Goal: Find contact information: Find contact information

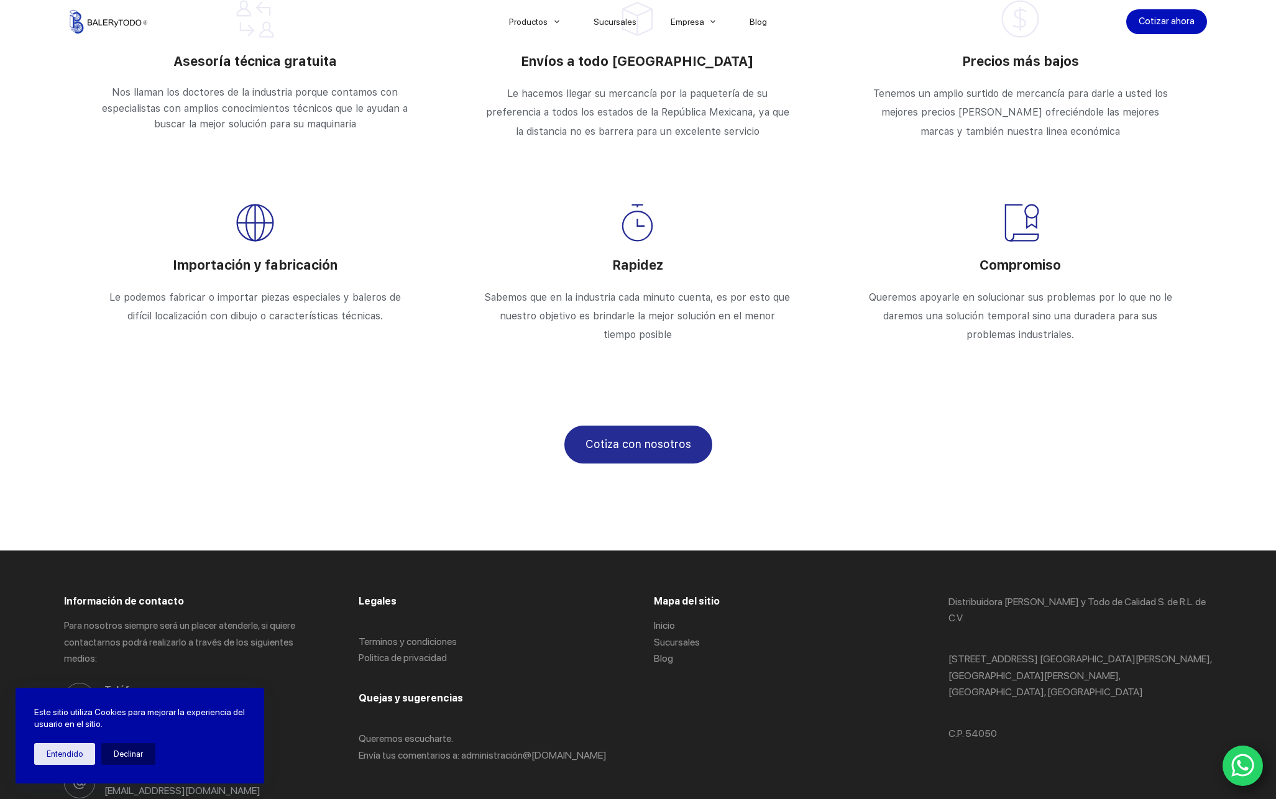
scroll to position [1896, 0]
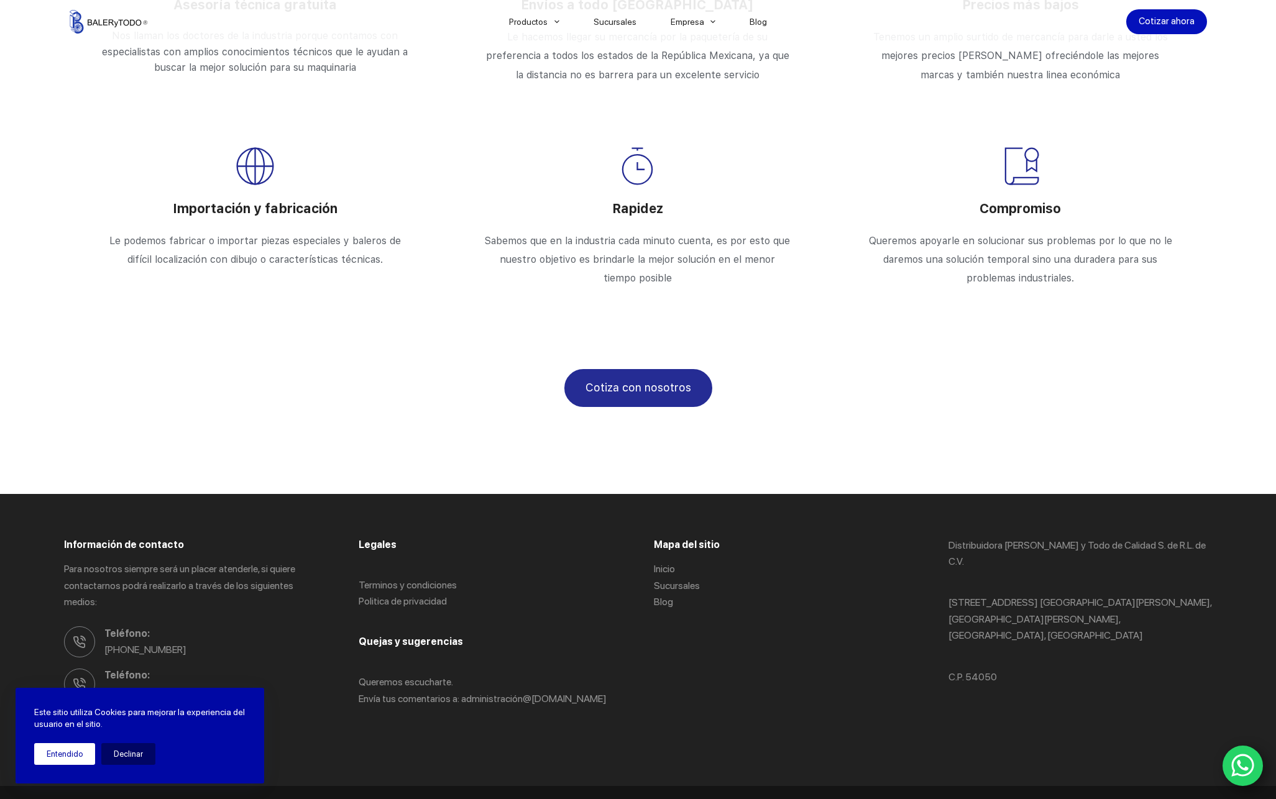
click at [63, 757] on button "Entendido" at bounding box center [64, 754] width 61 height 22
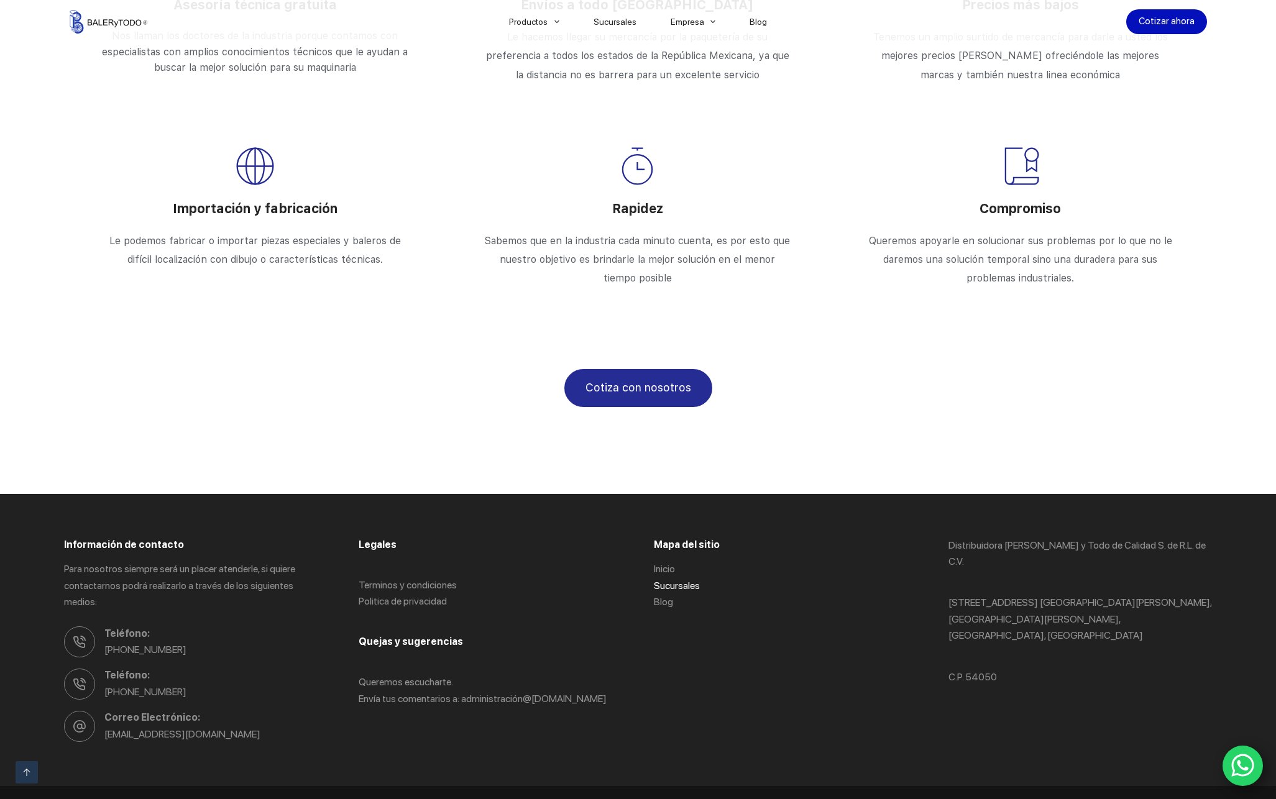
click at [679, 580] on link "Sucursales" at bounding box center [677, 586] width 46 height 12
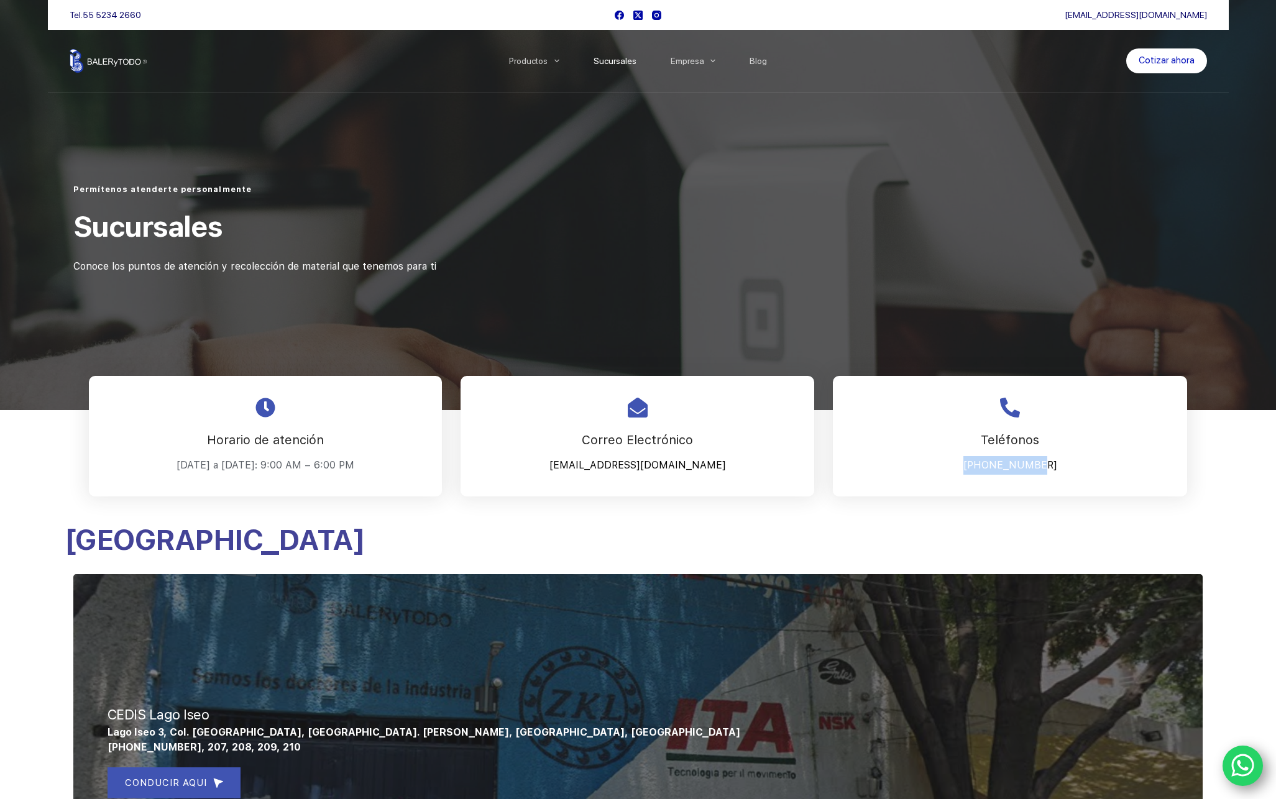
drag, startPoint x: 979, startPoint y: 466, endPoint x: 1044, endPoint y: 464, distance: 64.6
click at [1043, 466] on p "[PHONE_NUMBER]" at bounding box center [1009, 465] width 323 height 19
click at [1008, 394] on div at bounding box center [1010, 436] width 354 height 121
click at [1015, 409] on icon at bounding box center [1010, 408] width 20 height 20
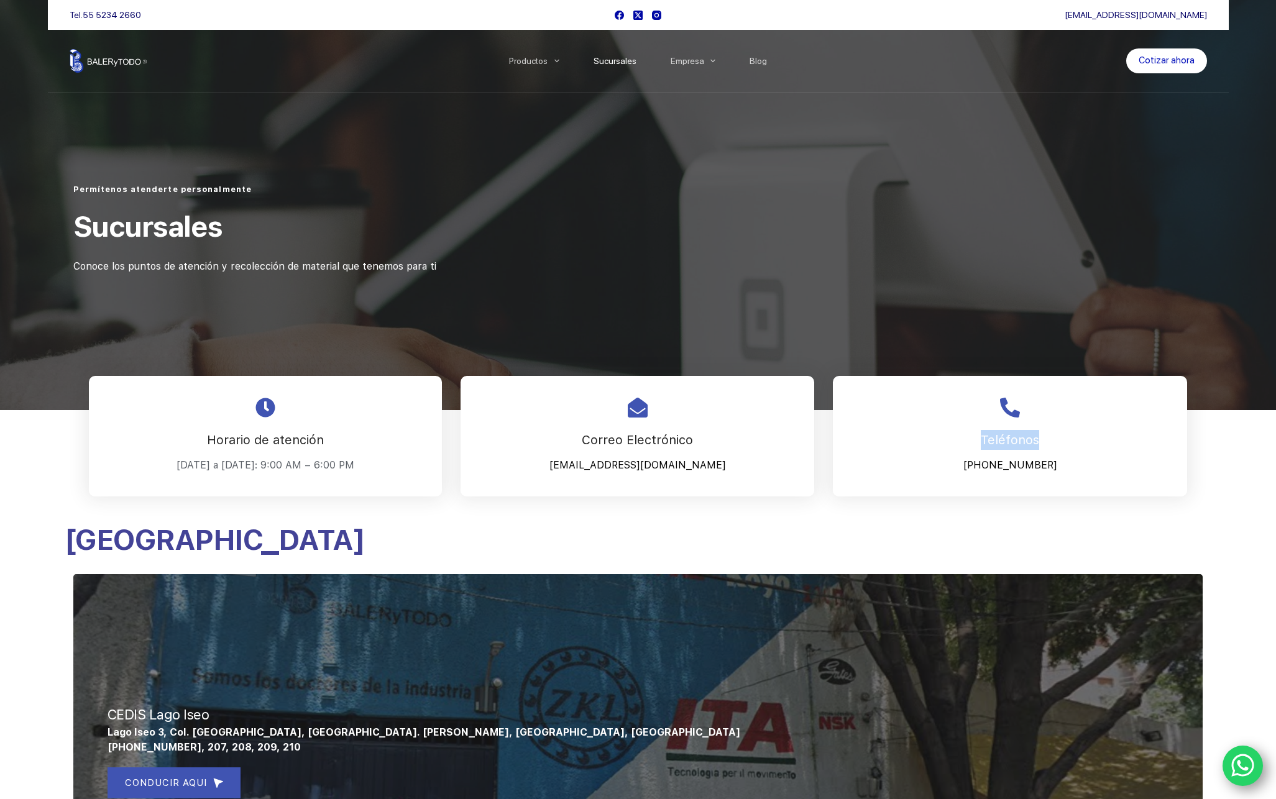
click at [1015, 409] on icon at bounding box center [1010, 408] width 20 height 20
click at [797, 523] on p "[GEOGRAPHIC_DATA]" at bounding box center [638, 539] width 1148 height 37
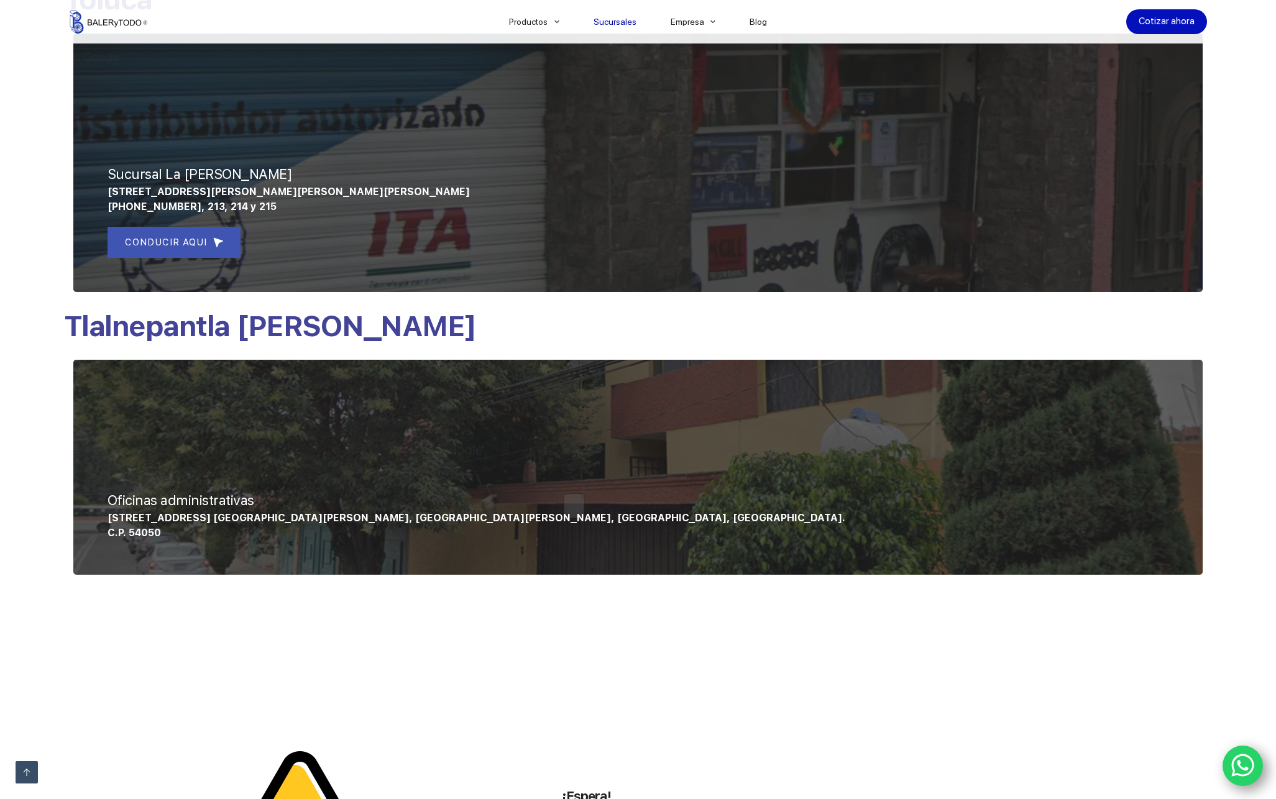
scroll to position [1446, 0]
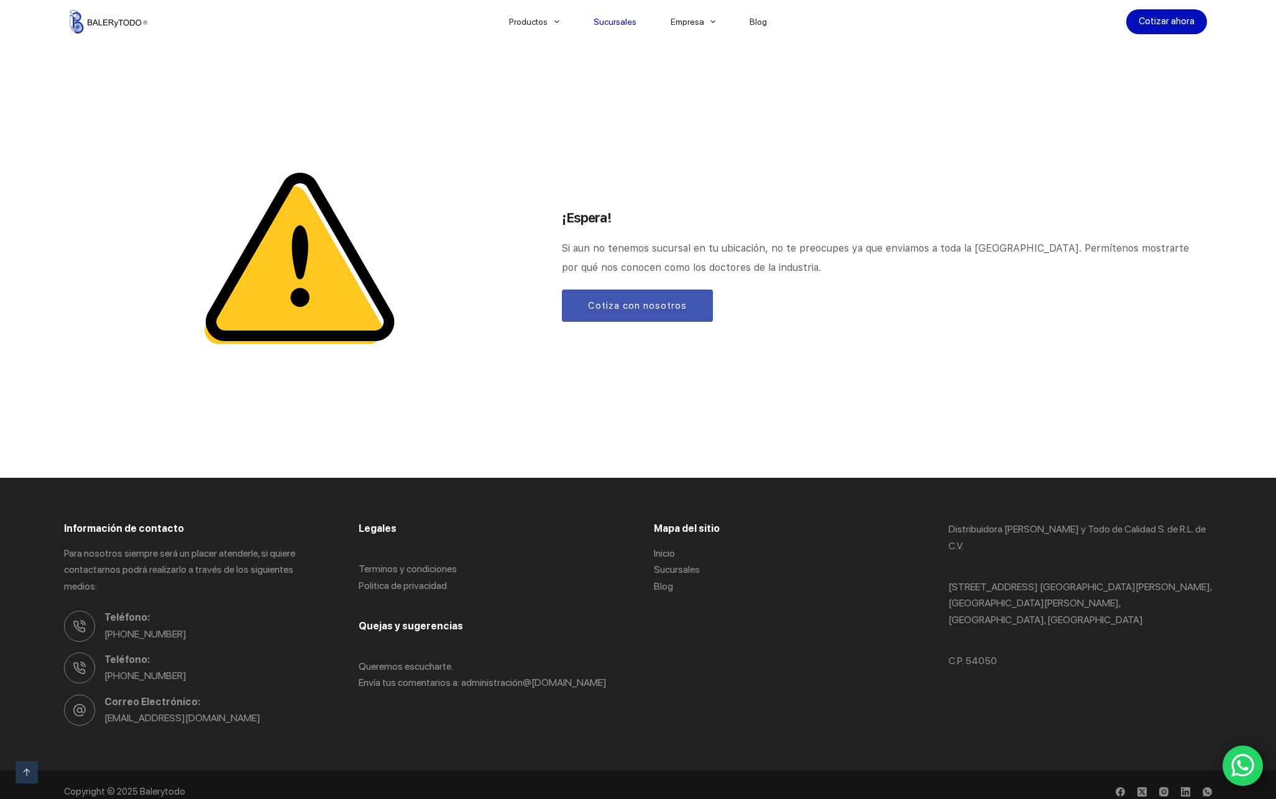
click at [814, 529] on h3 "Mapa del sitio" at bounding box center [785, 528] width 263 height 15
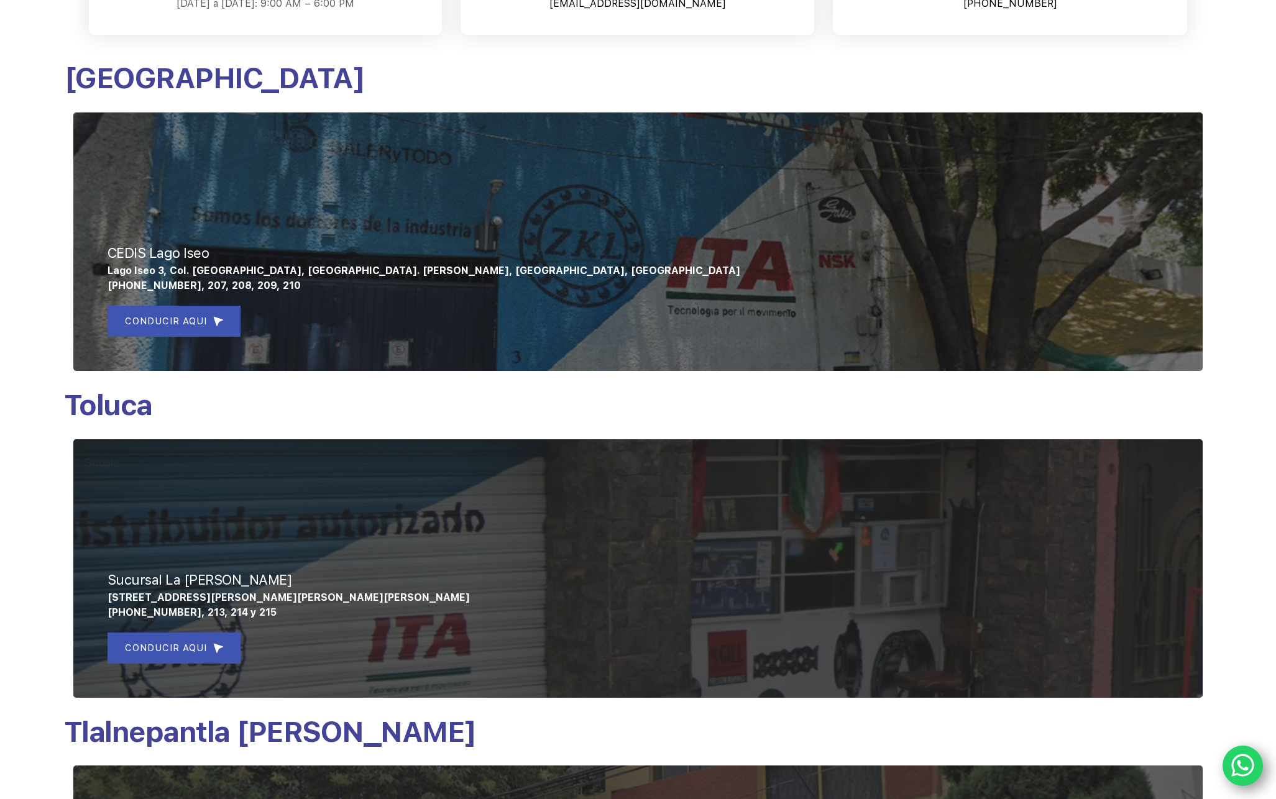
scroll to position [0, 0]
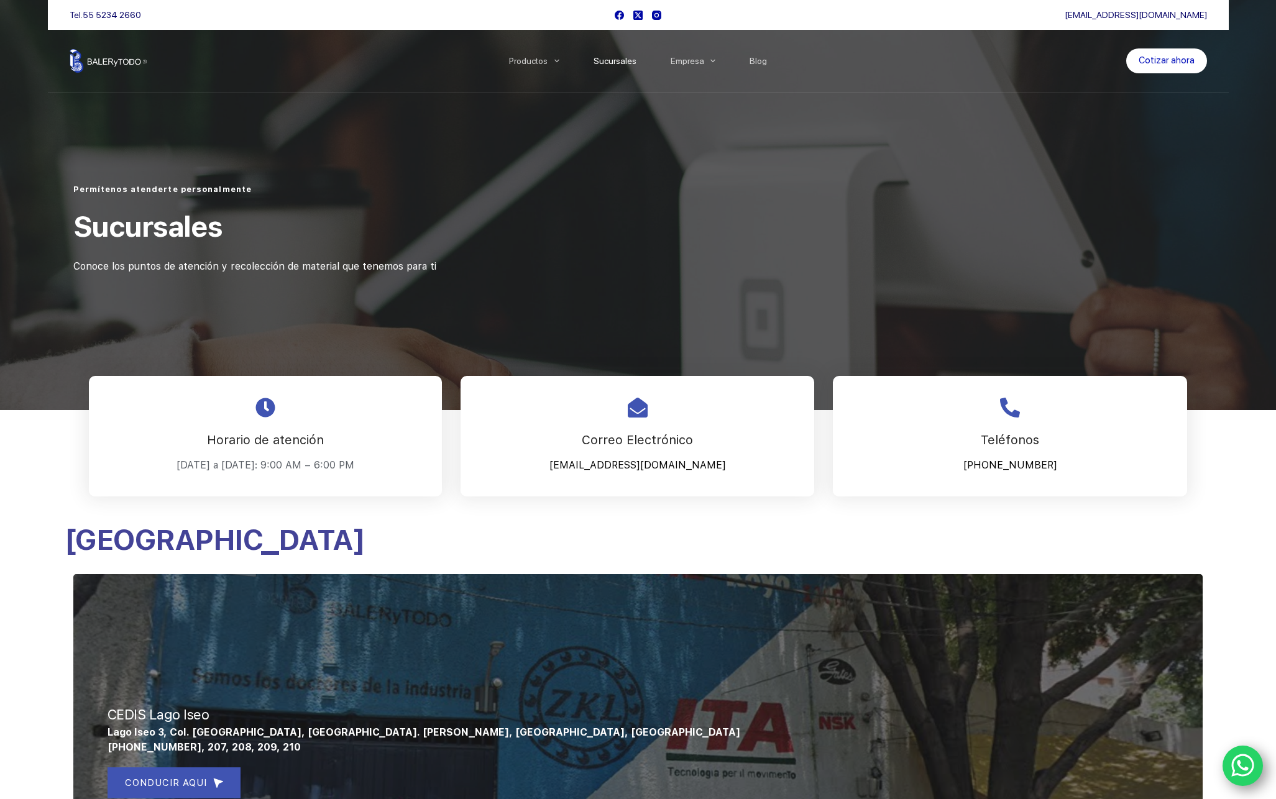
click at [98, 64] on img at bounding box center [109, 61] width 78 height 24
